Goal: Task Accomplishment & Management: Complete application form

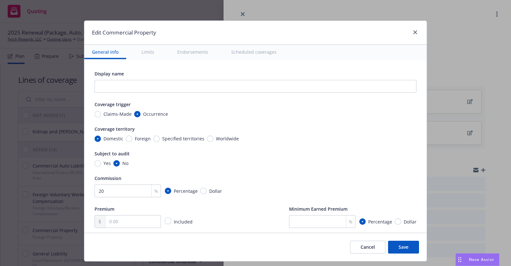
click at [119, 221] on input "text" at bounding box center [132, 221] width 55 height 12
type input "17,728.00"
click at [366, 179] on div "Commission" at bounding box center [256, 178] width 322 height 8
click at [403, 245] on button "Save" at bounding box center [403, 246] width 31 height 13
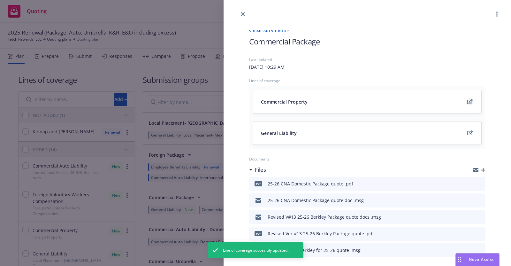
click at [467, 100] on icon "edit" at bounding box center [469, 101] width 5 height 5
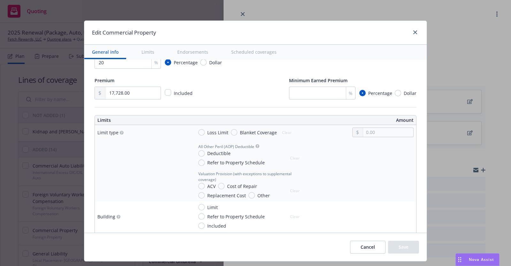
scroll to position [129, 0]
click at [231, 130] on input "Blanket Coverage" at bounding box center [234, 132] width 6 height 6
radio input "true"
click at [364, 132] on input "text" at bounding box center [388, 131] width 50 height 9
paste input "9,392,959.00"
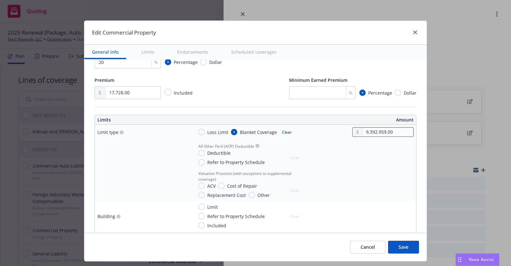
type input "9,392,959.00"
click at [198, 152] on input "Deductible" at bounding box center [201, 153] width 6 height 6
radio input "true"
click at [369, 157] on input "text" at bounding box center [388, 160] width 50 height 9
type input "2,500.00"
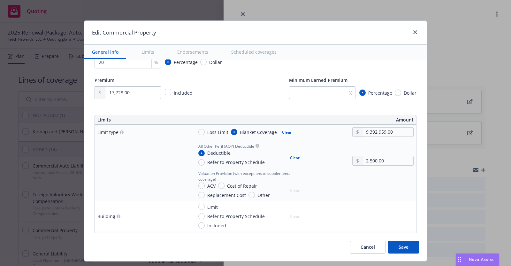
click at [332, 198] on td "Valuation Provision (with exceptions to supplemental coverage) ACV Cost of Repa…" at bounding box center [303, 184] width 225 height 33
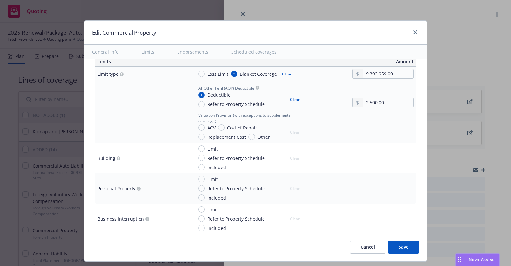
scroll to position [208, 0]
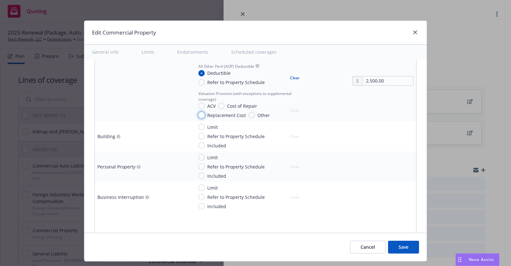
click at [198, 112] on input "Replacement Cost" at bounding box center [201, 115] width 6 height 6
radio input "true"
click at [198, 185] on input "Limit" at bounding box center [201, 187] width 6 height 6
radio input "true"
click at [364, 203] on input "text" at bounding box center [388, 204] width 50 height 9
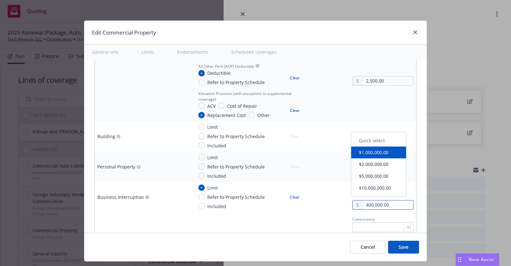
type input "400,000.00"
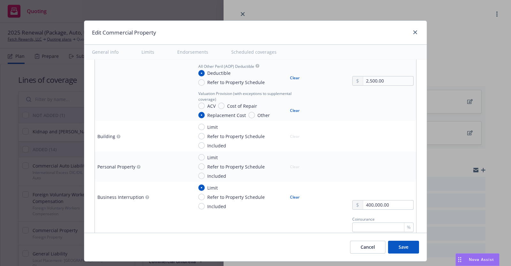
click at [301, 224] on div "Coinsurance %" at bounding box center [303, 223] width 220 height 17
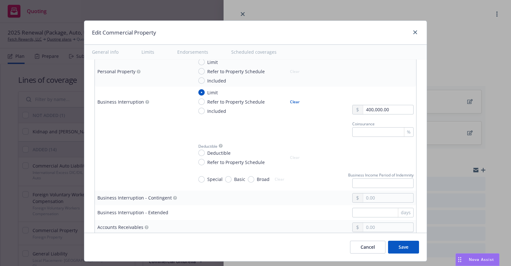
scroll to position [304, 0]
click at [387, 131] on input "text" at bounding box center [382, 131] width 61 height 10
type input "0"
click at [380, 150] on div at bounding box center [382, 153] width 61 height 24
drag, startPoint x: 356, startPoint y: 130, endPoint x: 340, endPoint y: 130, distance: 16.3
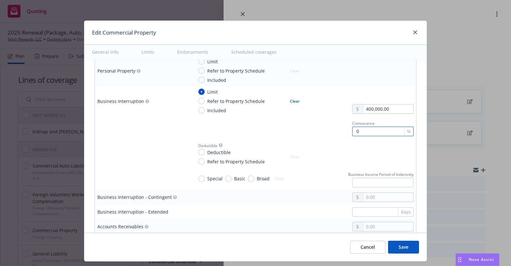
click at [347, 130] on div "Coinsurance 0 %" at bounding box center [380, 127] width 66 height 17
click at [198, 149] on input "Deductible" at bounding box center [201, 152] width 6 height 6
radio input "true"
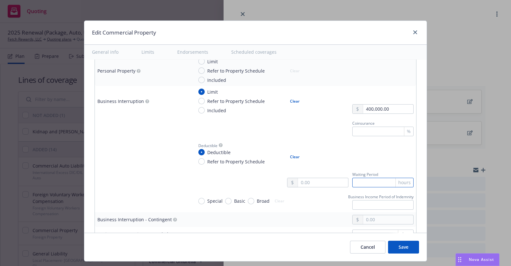
click at [354, 182] on input "text" at bounding box center [382, 183] width 61 height 10
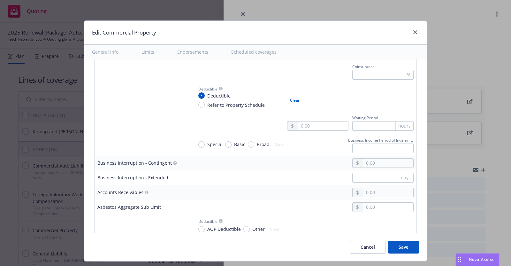
scroll to position [368, 0]
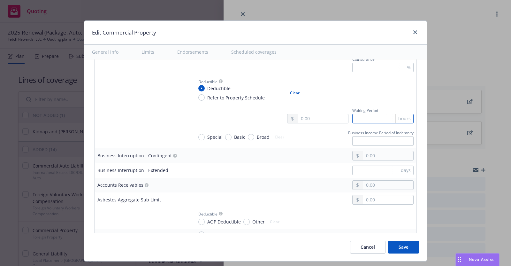
click at [355, 114] on input "text" at bounding box center [382, 119] width 61 height 10
type input "24"
click at [271, 188] on div at bounding box center [303, 185] width 220 height 10
click at [198, 136] on input "Special" at bounding box center [201, 137] width 6 height 6
radio input "true"
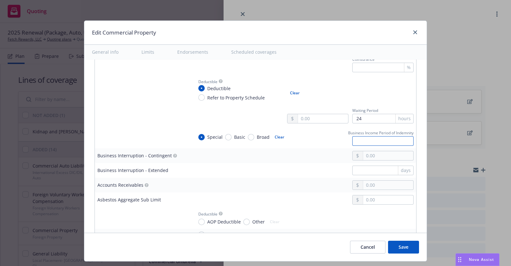
click at [390, 138] on input "text" at bounding box center [382, 141] width 61 height 10
type input "365"
click at [275, 192] on td at bounding box center [303, 199] width 225 height 15
click at [372, 155] on input "text" at bounding box center [388, 155] width 50 height 9
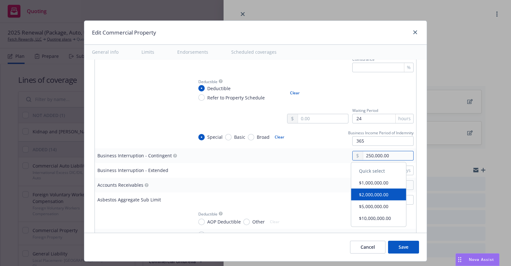
type input "250,000.00"
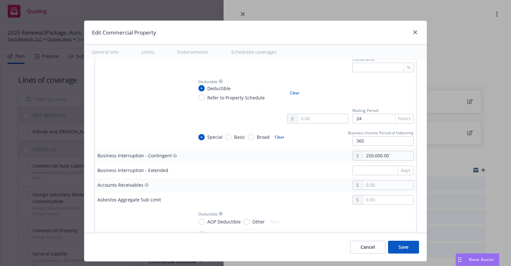
click at [385, 89] on div at bounding box center [382, 89] width 61 height 24
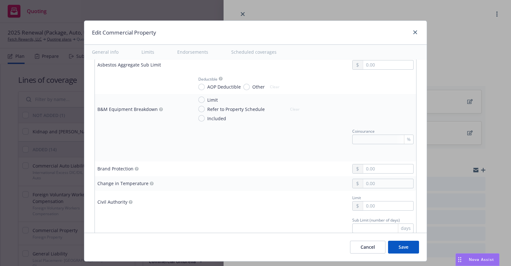
scroll to position [507, 0]
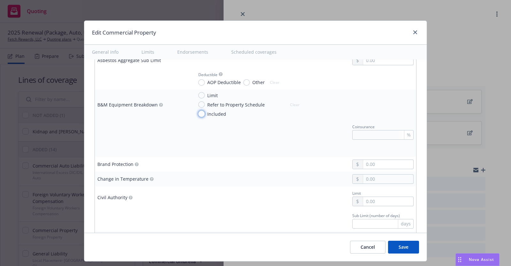
click at [198, 110] on input "Included" at bounding box center [201, 113] width 6 height 6
radio input "true"
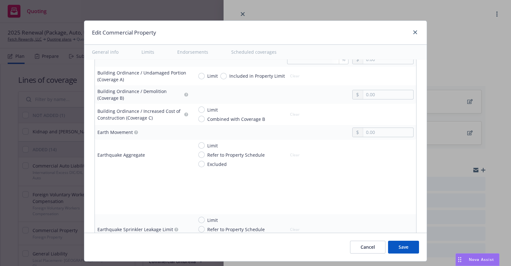
scroll to position [710, 0]
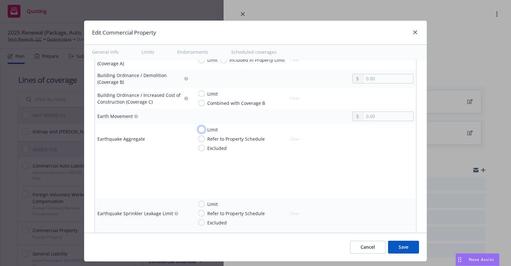
click at [198, 127] on input "Limit" at bounding box center [201, 129] width 6 height 6
radio input "true"
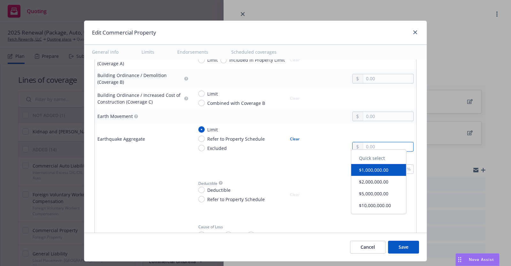
click at [363, 144] on input "text" at bounding box center [388, 146] width 50 height 9
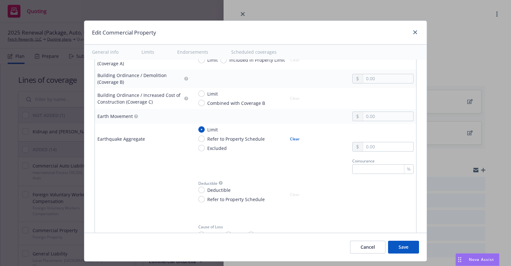
type input "5,000,000.00"
click at [394, 194] on button "$5,000,000.00" at bounding box center [378, 196] width 55 height 12
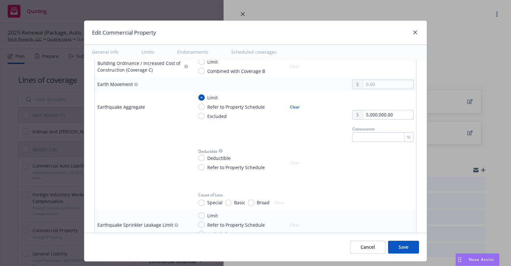
scroll to position [758, 0]
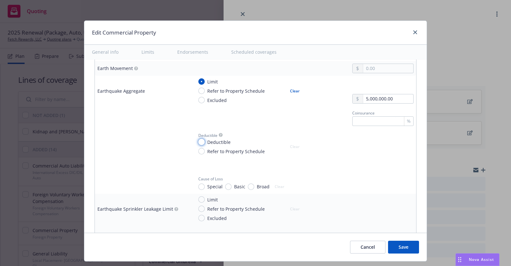
click at [198, 139] on input "Deductible" at bounding box center [201, 142] width 6 height 6
radio input "true"
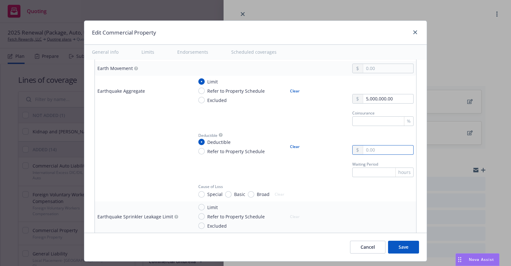
click at [369, 149] on input "text" at bounding box center [388, 149] width 50 height 9
type input "25,000.00"
click at [367, 201] on td "Limit Refer to Property Schedule Excluded Clear" at bounding box center [303, 216] width 225 height 30
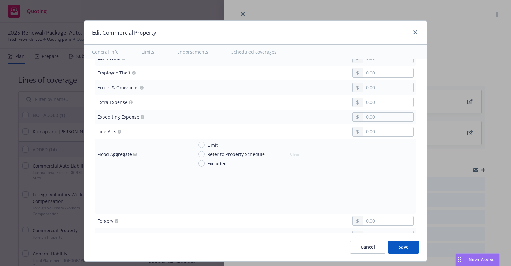
scroll to position [1013, 0]
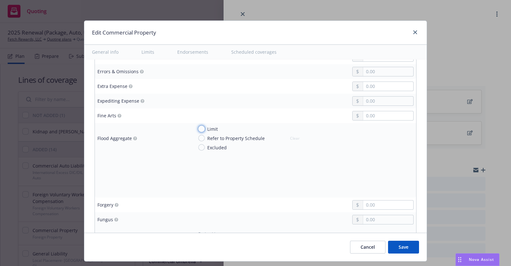
click at [198, 126] on input "Limit" at bounding box center [201, 128] width 6 height 6
radio input "true"
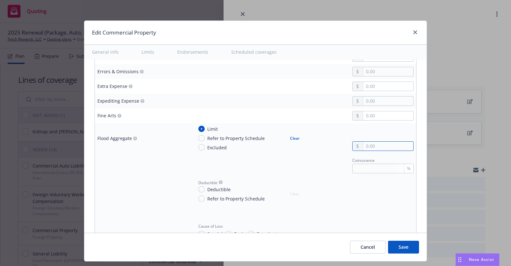
click at [367, 144] on input "text" at bounding box center [388, 145] width 50 height 9
type input "5,000,000.00"
click at [298, 190] on div "Deductible Deductible Refer to Property Schedule Clear" at bounding box center [303, 190] width 220 height 24
click at [198, 186] on input "Deductible" at bounding box center [201, 189] width 6 height 6
radio input "true"
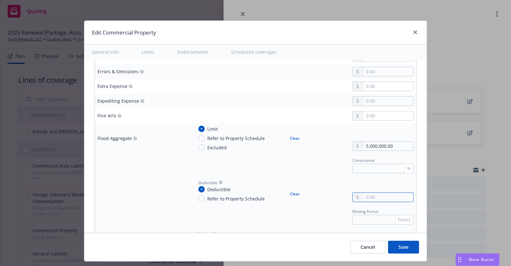
click at [367, 195] on input "text" at bounding box center [388, 197] width 50 height 9
type input "25,000.00"
click at [287, 207] on div "Waiting Period hours" at bounding box center [303, 215] width 220 height 17
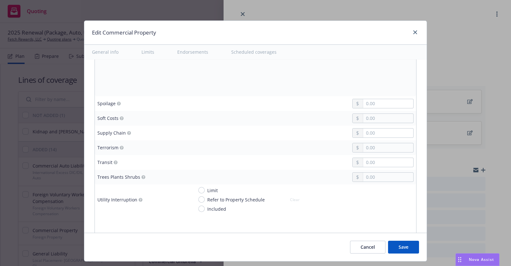
scroll to position [1699, 0]
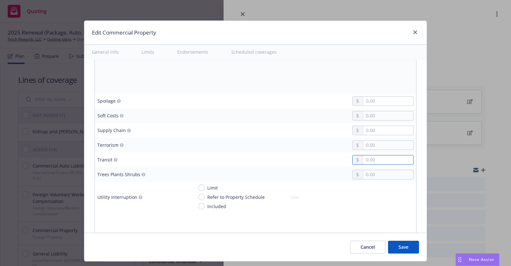
click at [375, 156] on input "text" at bounding box center [388, 159] width 50 height 9
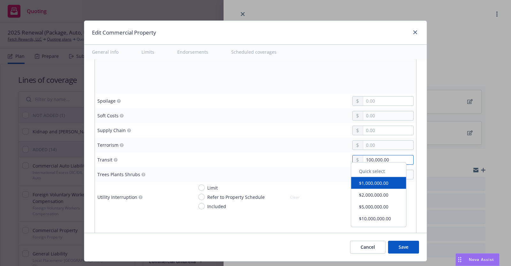
type input "100,000.00"
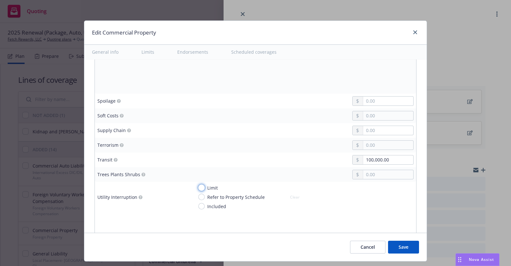
click at [198, 184] on input "Limit" at bounding box center [201, 187] width 6 height 6
radio input "true"
click at [370, 200] on input "text" at bounding box center [388, 204] width 50 height 9
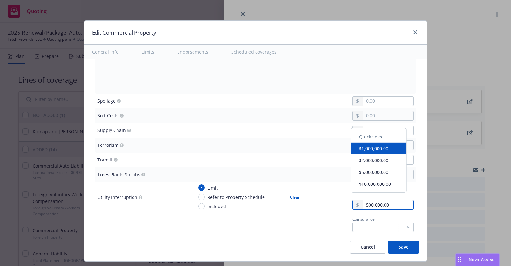
type input "500,000.00"
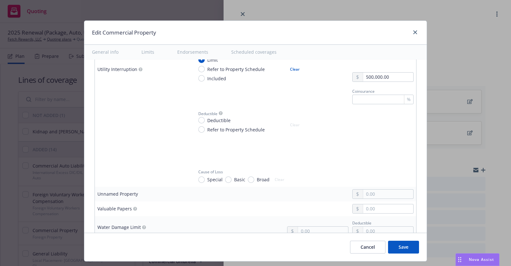
scroll to position [1843, 0]
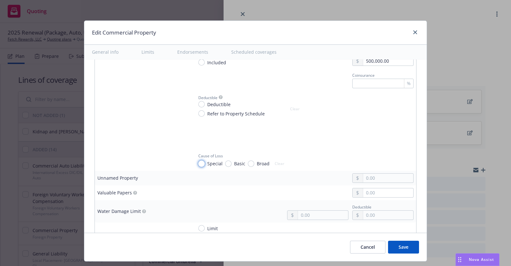
drag, startPoint x: 197, startPoint y: 157, endPoint x: 203, endPoint y: 154, distance: 6.6
click at [198, 160] on input "Special" at bounding box center [201, 163] width 6 height 6
radio input "true"
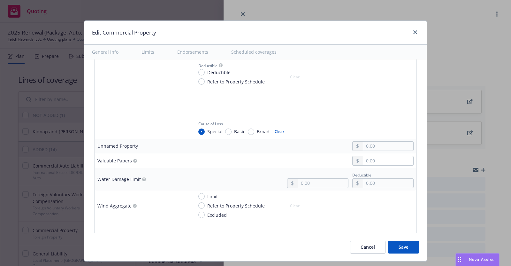
scroll to position [1891, 0]
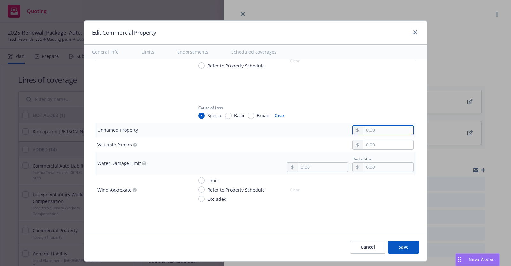
click at [365, 125] on input "text" at bounding box center [388, 129] width 50 height 9
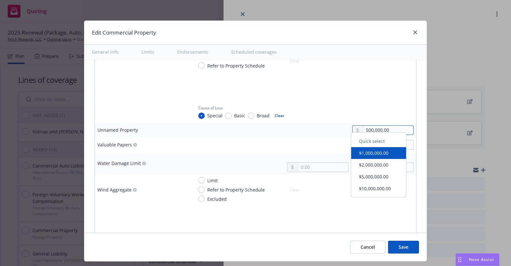
type input "500,000.00"
click at [287, 207] on div at bounding box center [303, 212] width 220 height 10
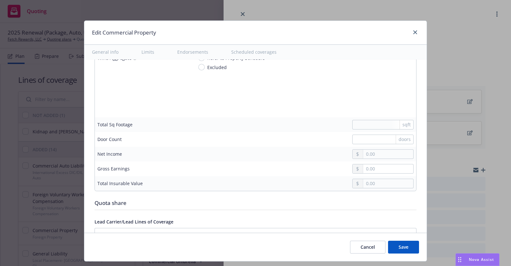
scroll to position [2035, 0]
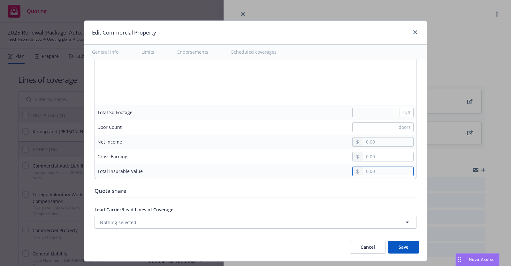
click at [366, 167] on input "text" at bounding box center [388, 171] width 50 height 9
type input "9,792,959.00"
click at [293, 205] on div "Lead Carrier/Lead Lines of Coverage" at bounding box center [256, 209] width 322 height 8
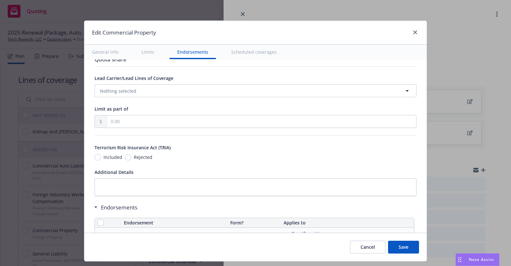
scroll to position [2178, 0]
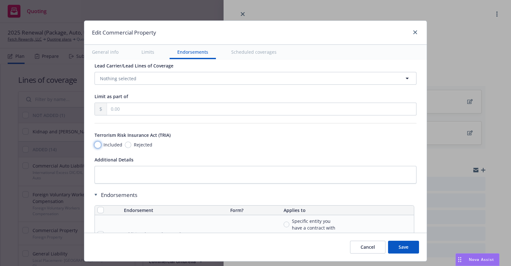
click at [95, 141] on input "Included" at bounding box center [98, 144] width 6 height 6
radio input "true"
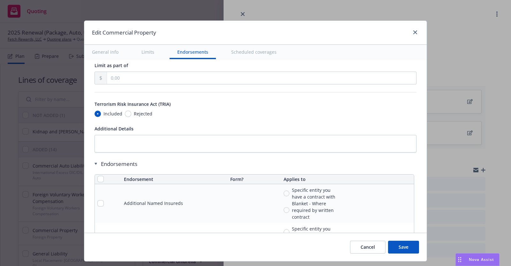
scroll to position [2210, 0]
click at [112, 134] on textarea at bounding box center [256, 143] width 322 height 18
paste textarea "Mobile Computer Devices- Worldwide- Each Occurrence"
type textarea "x"
type textarea "Mobile Computer Devices- Worldwide- Each Occurrence"
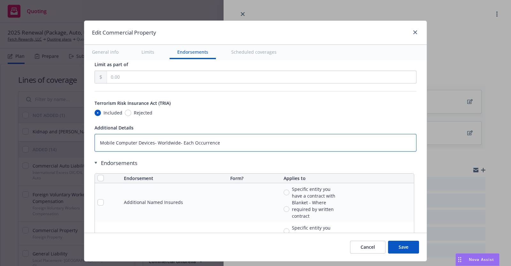
type textarea "x"
type textarea "Mobile Computer Devices- Worldwide- Each Occurrence:"
type textarea "x"
type textarea "Mobile Computer Devices- Worldwide- Each Occurrence:"
type textarea "x"
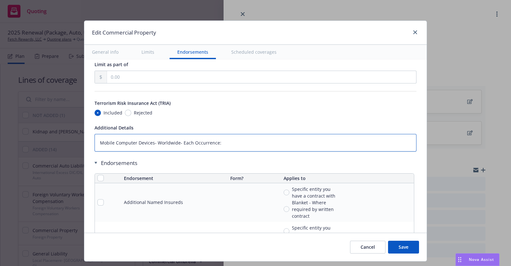
type textarea "Mobile Computer Devices- Worldwide- Each Occurrence: $"
type textarea "x"
type textarea "Mobile Computer Devices- Worldwide- Each Occurrence: $2"
type textarea "x"
type textarea "Mobile Computer Devices- Worldwide- Each Occurrence: $25"
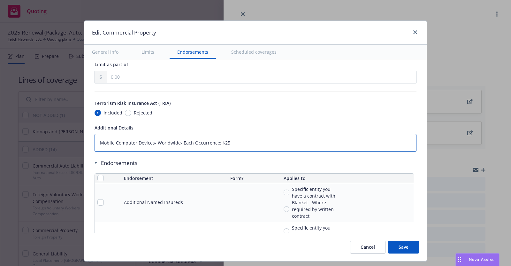
type textarea "x"
type textarea "Mobile Computer Devices- Worldwide- Each Occurrence: $25,"
type textarea "x"
type textarea "Mobile Computer Devices- Worldwide- Each Occurrence: $25,0"
type textarea "x"
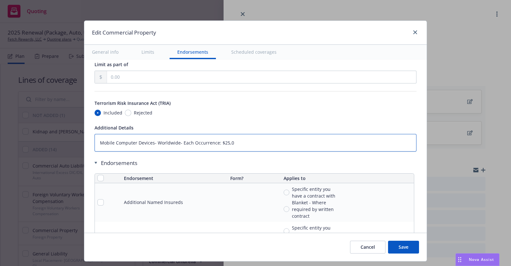
type textarea "Mobile Computer Devices- Worldwide- Each Occurrence: $25,00"
type textarea "x"
type textarea "Mobile Computer Devices- Worldwide- Each Occurrence: $25,000"
type textarea "x"
type textarea "Mobile Computer Devices- Worldwide- Each Occurrence: $25,000"
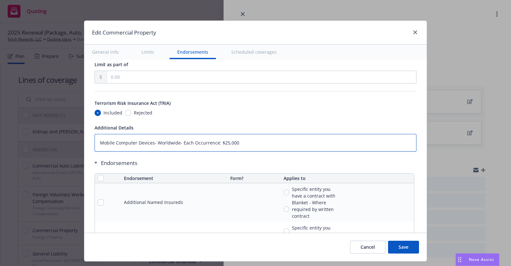
type textarea "x"
type textarea "Mobile Computer Devices- Worldwide- Each Occurrence: $25,000 L"
type textarea "x"
type textarea "Mobile Computer Devices- Worldwide- Each Occurrence: $25,000 Li"
type textarea "x"
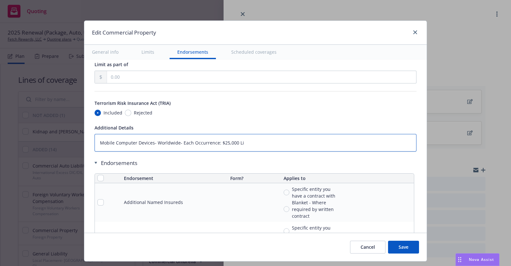
type textarea "Mobile Computer Devices- Worldwide- Each Occurrence: $25,000 Lim"
type textarea "x"
type textarea "Mobile Computer Devices- Worldwide- Each Occurrence: $25,000 Limit"
type textarea "x"
type textarea "Mobile Computer Devices- Worldwide- Each Occurrence: $25,000 Limit"
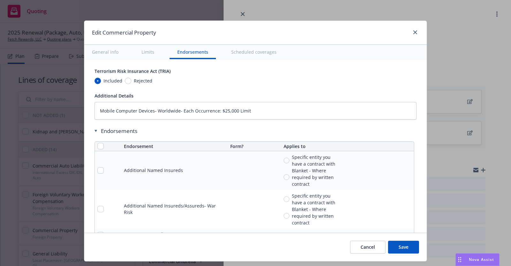
scroll to position [2258, 0]
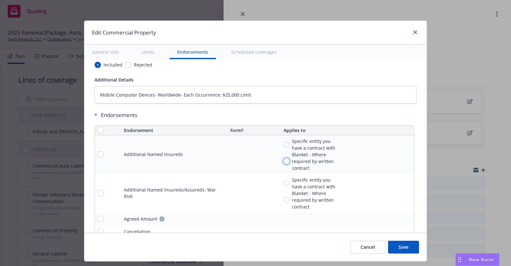
click at [284, 158] on input "Blanket - Where required by written contract" at bounding box center [287, 161] width 6 height 6
radio input "true"
click at [405, 190] on icon "remove" at bounding box center [407, 192] width 4 height 5
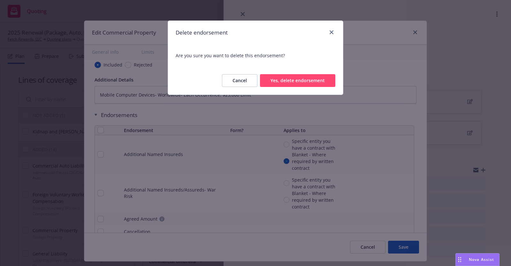
click at [301, 76] on button "Yes, delete endorsement" at bounding box center [297, 80] width 75 height 13
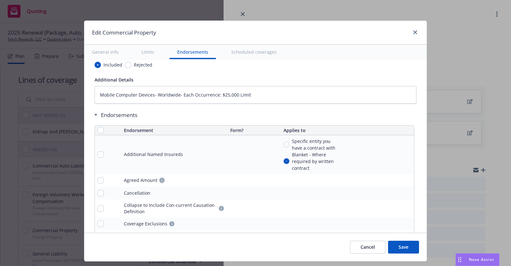
click at [159, 178] on icon "circleInformation" at bounding box center [161, 180] width 5 height 5
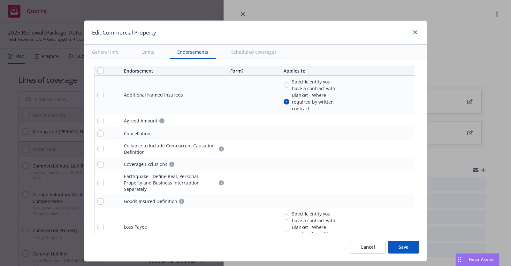
scroll to position [2322, 0]
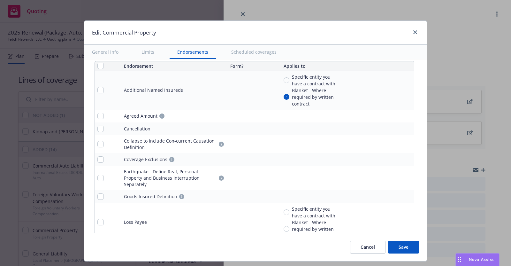
click at [405, 141] on icon "remove" at bounding box center [407, 143] width 5 height 5
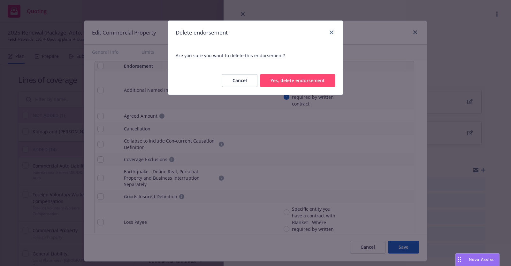
click at [311, 78] on button "Yes, delete endorsement" at bounding box center [297, 80] width 75 height 13
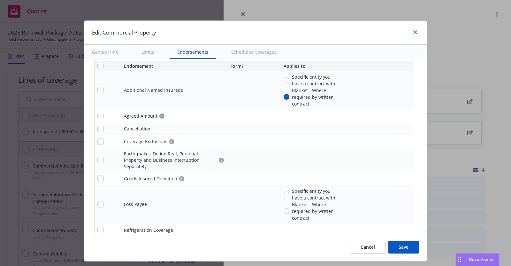
click at [405, 139] on icon "remove" at bounding box center [407, 141] width 4 height 5
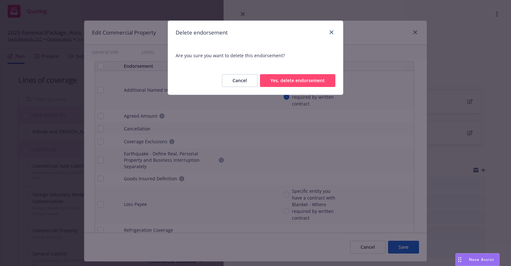
click at [305, 79] on button "Yes, delete endorsement" at bounding box center [297, 80] width 75 height 13
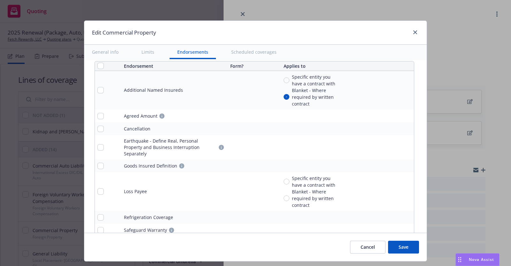
click at [405, 145] on icon "remove" at bounding box center [407, 147] width 4 height 5
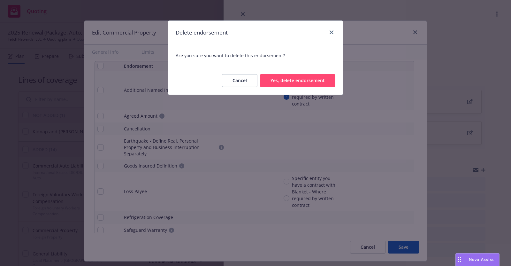
click at [309, 77] on button "Yes, delete endorsement" at bounding box center [297, 80] width 75 height 13
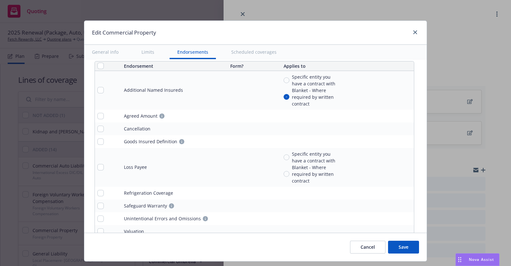
click at [405, 139] on icon "remove" at bounding box center [407, 141] width 4 height 5
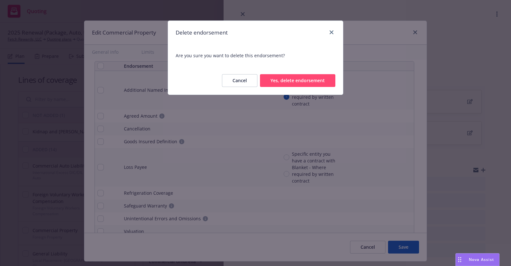
click at [306, 77] on button "Yes, delete endorsement" at bounding box center [297, 80] width 75 height 13
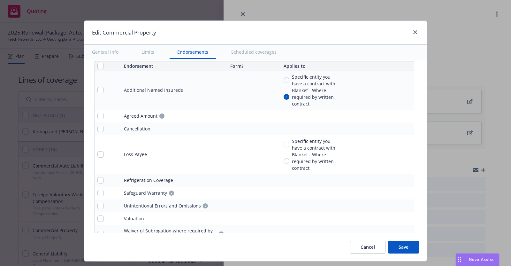
type textarea "x"
click at [284, 141] on input "Specific entity you have a contract with" at bounding box center [287, 144] width 6 height 6
radio input "true"
click at [405, 178] on icon "remove" at bounding box center [407, 180] width 4 height 5
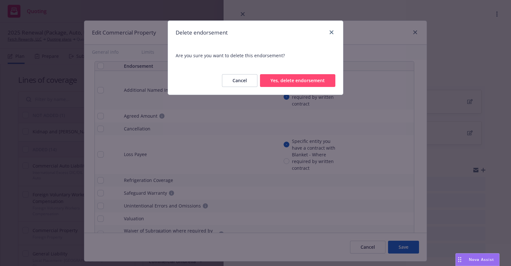
click at [322, 80] on button "Yes, delete endorsement" at bounding box center [297, 80] width 75 height 13
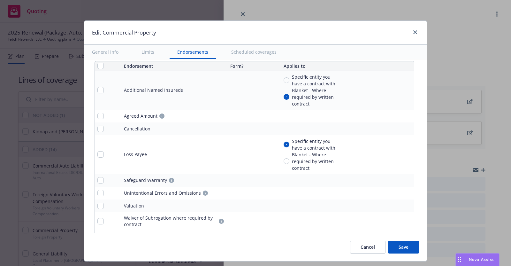
click at [405, 178] on icon "remove" at bounding box center [407, 180] width 4 height 5
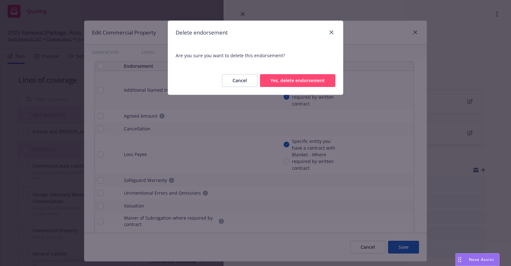
click at [318, 78] on button "Yes, delete endorsement" at bounding box center [297, 80] width 75 height 13
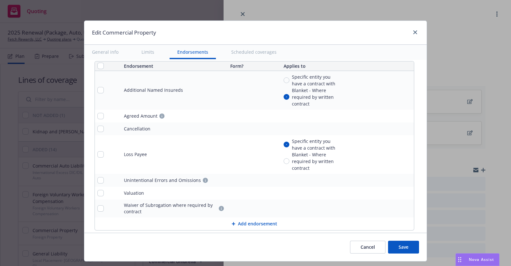
click at [405, 178] on icon "remove" at bounding box center [407, 180] width 4 height 5
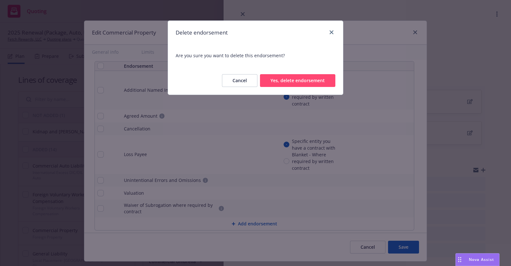
click at [312, 78] on button "Yes, delete endorsement" at bounding box center [297, 80] width 75 height 13
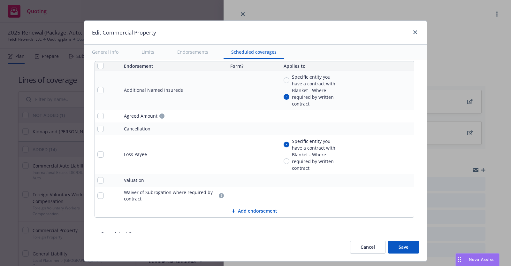
click at [405, 178] on icon "remove" at bounding box center [407, 180] width 4 height 5
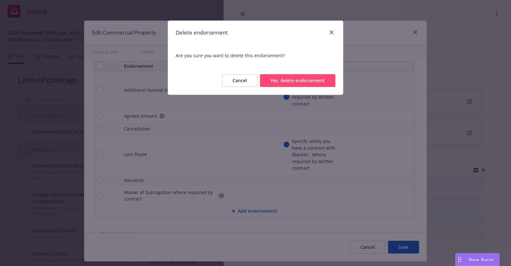
click at [313, 78] on button "Yes, delete endorsement" at bounding box center [297, 80] width 75 height 13
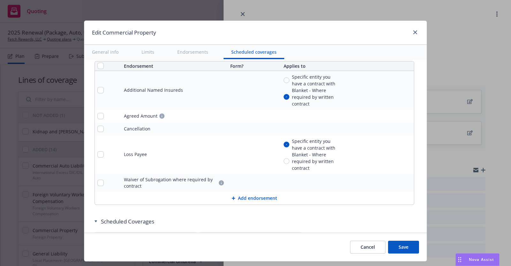
scroll to position [2361, 0]
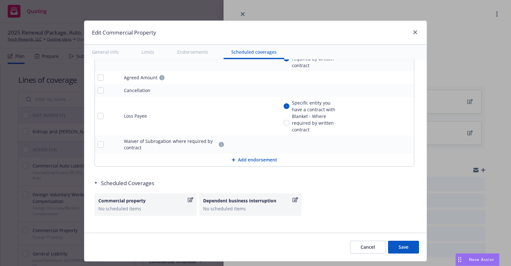
click at [402, 244] on button "Save" at bounding box center [403, 246] width 31 height 13
type textarea "x"
